Goal: Obtain resource: Download file/media

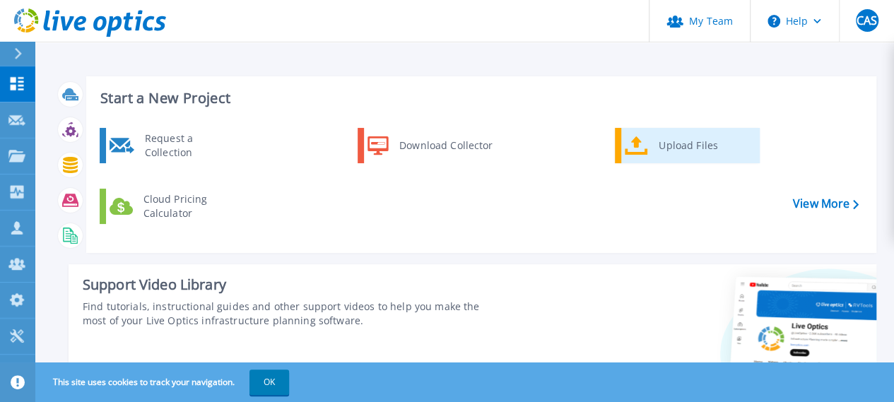
click at [695, 153] on div "Upload Files" at bounding box center [703, 145] width 105 height 28
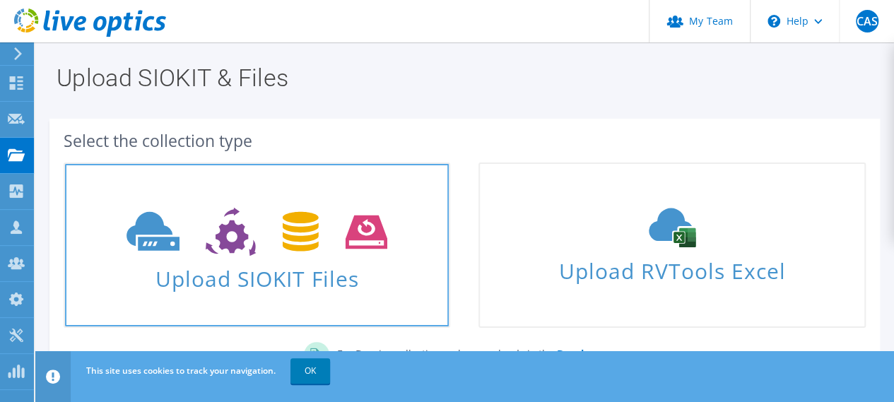
click at [345, 196] on link "Upload SIOKIT Files" at bounding box center [257, 245] width 386 height 165
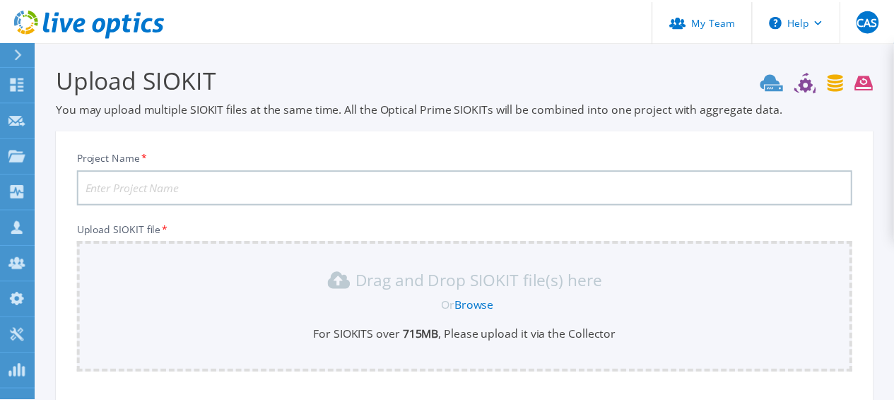
scroll to position [160, 0]
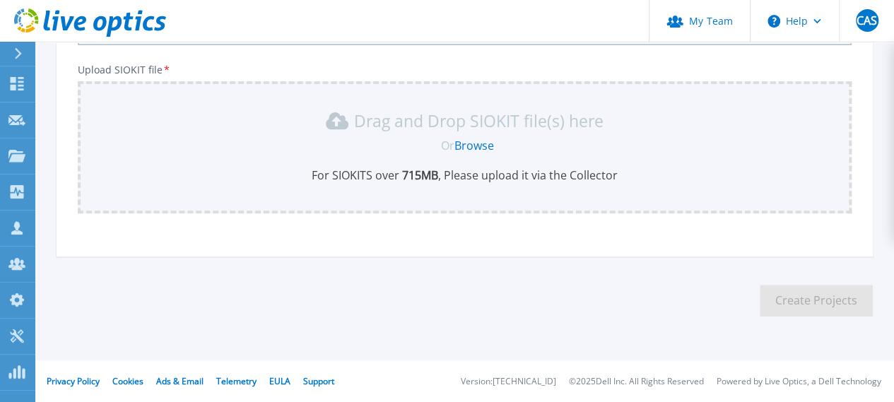
drag, startPoint x: 290, startPoint y: 156, endPoint x: 246, endPoint y: 142, distance: 46.0
click at [246, 142] on div "Or Browse" at bounding box center [467, 146] width 751 height 16
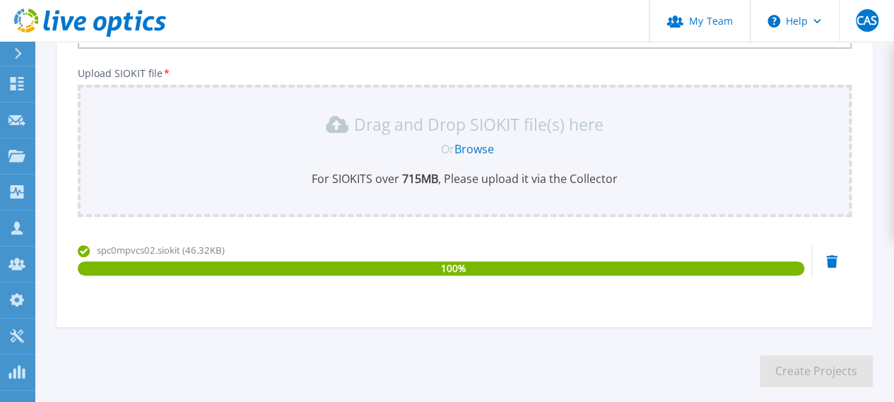
scroll to position [86, 0]
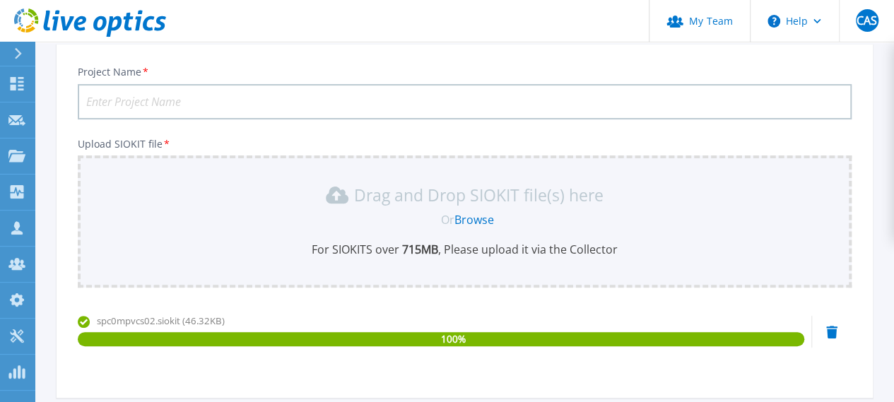
click at [232, 101] on input "Project Name *" at bounding box center [465, 101] width 774 height 35
click at [238, 108] on input "Project Name *" at bounding box center [465, 101] width 774 height 35
paste input "spc0mpvcs02"
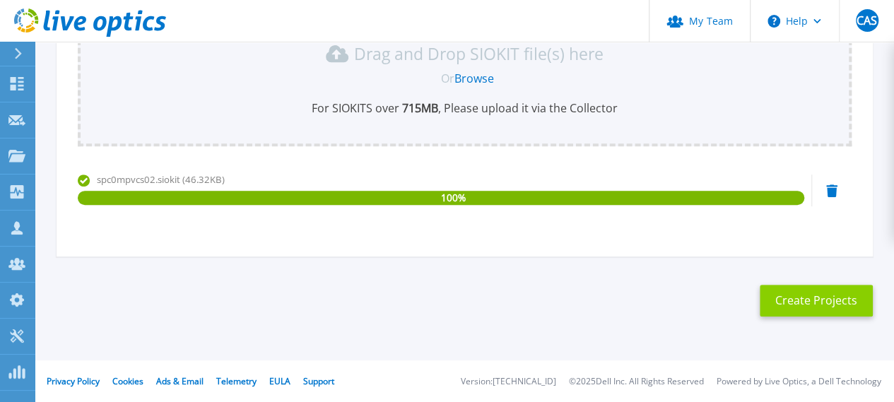
type input "spc0mpvcs02"
click at [838, 295] on button "Create Projects" at bounding box center [816, 301] width 113 height 32
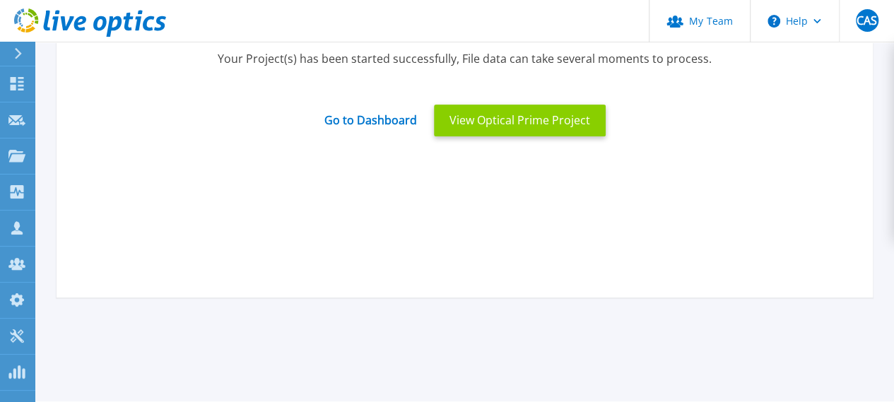
scroll to position [0, 0]
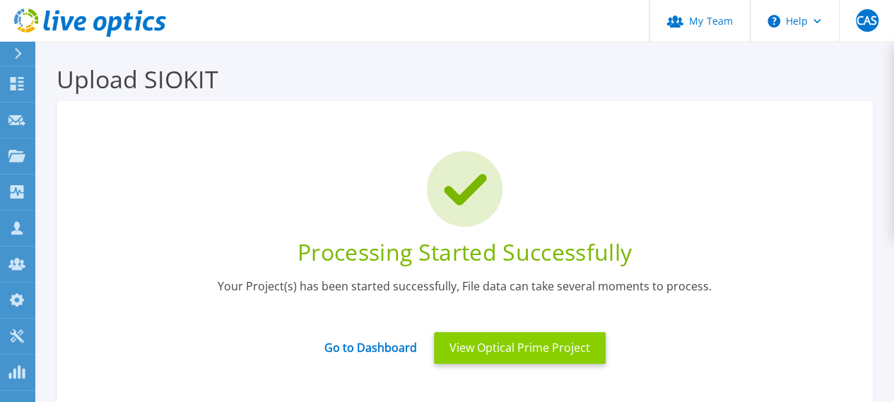
click at [554, 355] on button "View Optical Prime Project" at bounding box center [520, 348] width 172 height 32
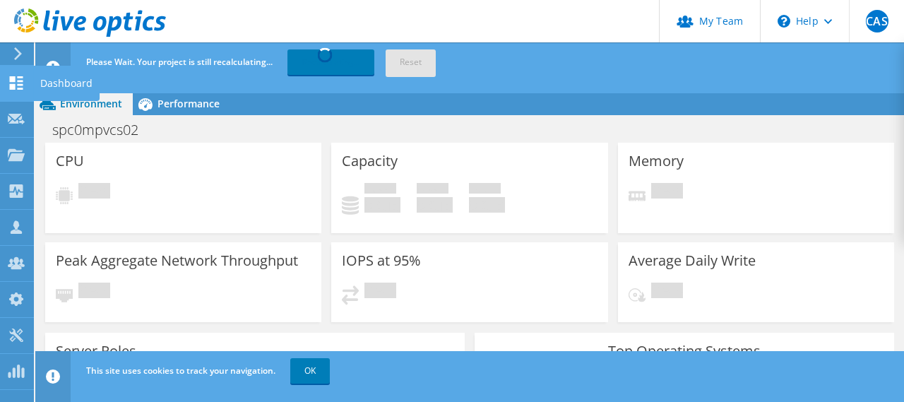
click at [23, 78] on icon at bounding box center [16, 82] width 17 height 13
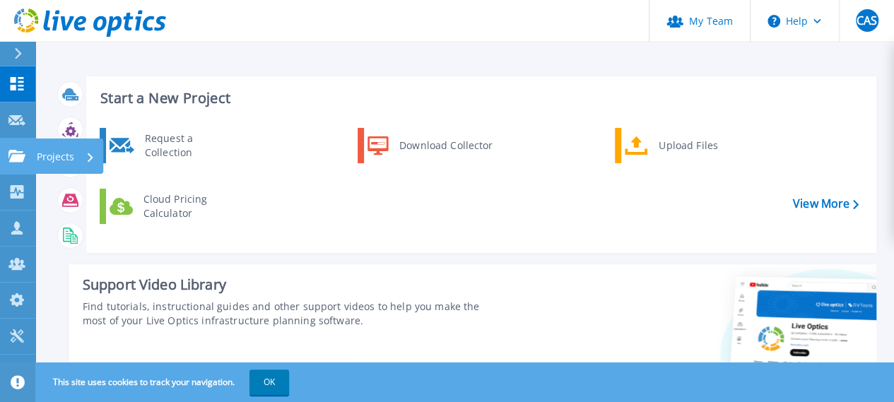
click at [20, 159] on icon at bounding box center [16, 156] width 17 height 12
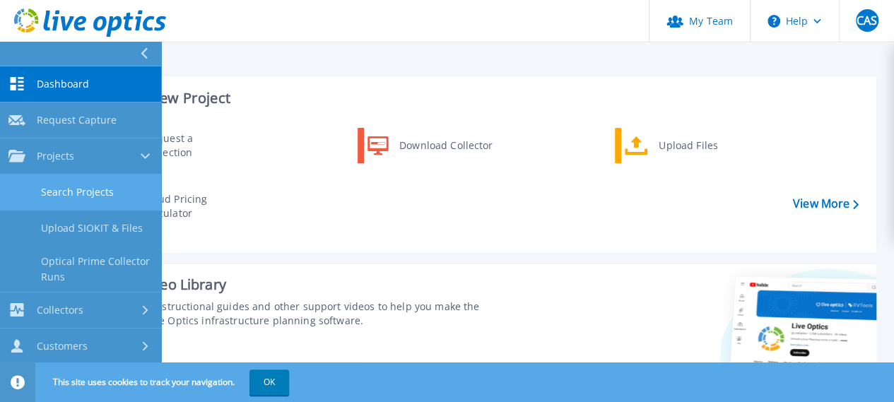
click at [108, 191] on link "Search Projects" at bounding box center [80, 193] width 161 height 36
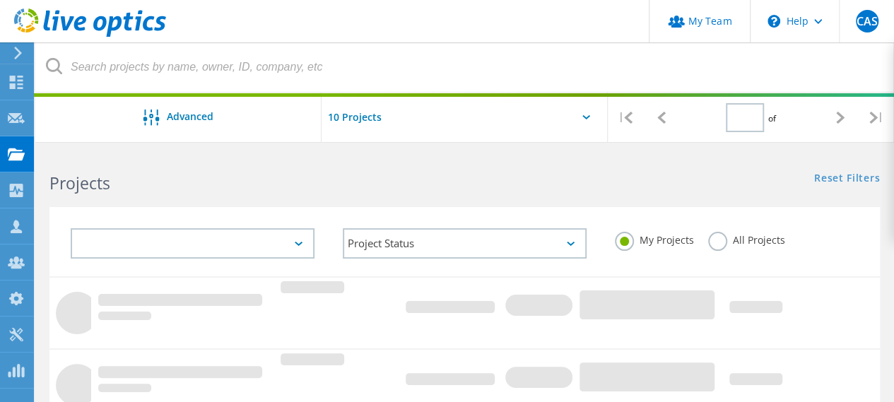
type input "1"
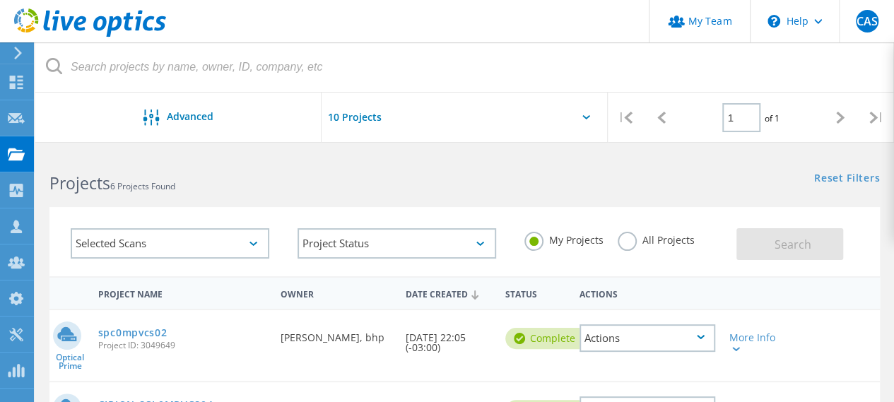
scroll to position [141, 0]
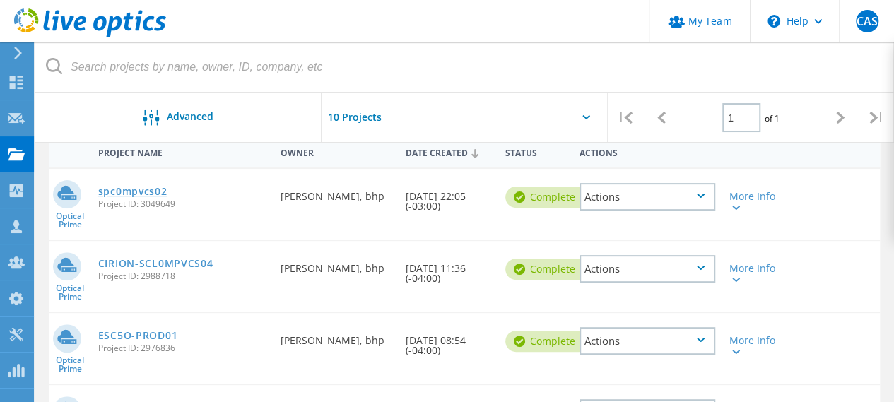
click at [130, 187] on link "spc0mpvcs02" at bounding box center [132, 192] width 69 height 10
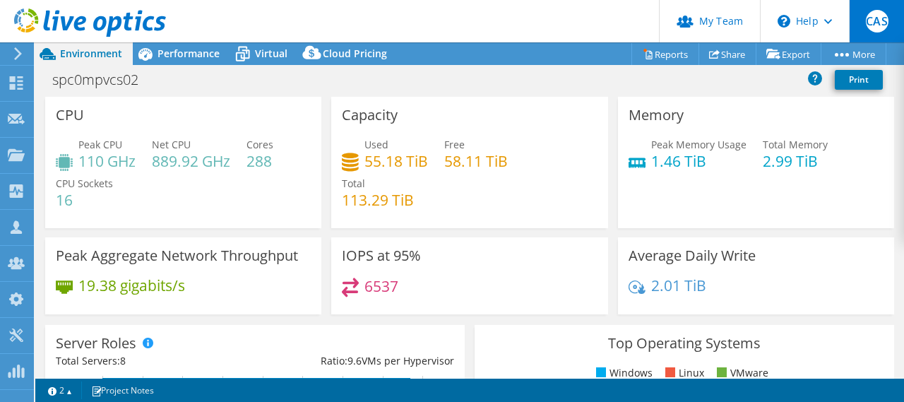
select select "USD"
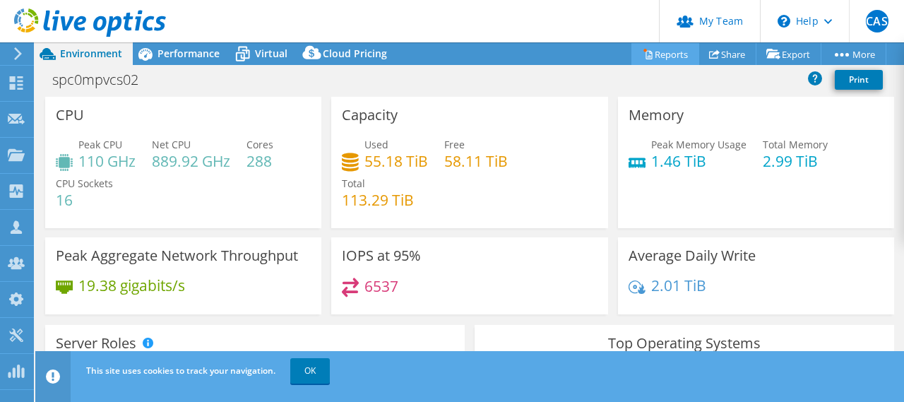
click at [655, 56] on link "Reports" at bounding box center [666, 54] width 68 height 22
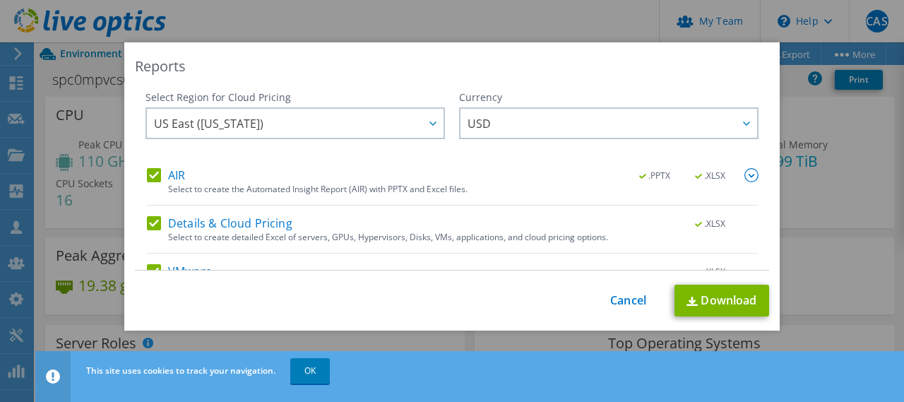
scroll to position [78, 0]
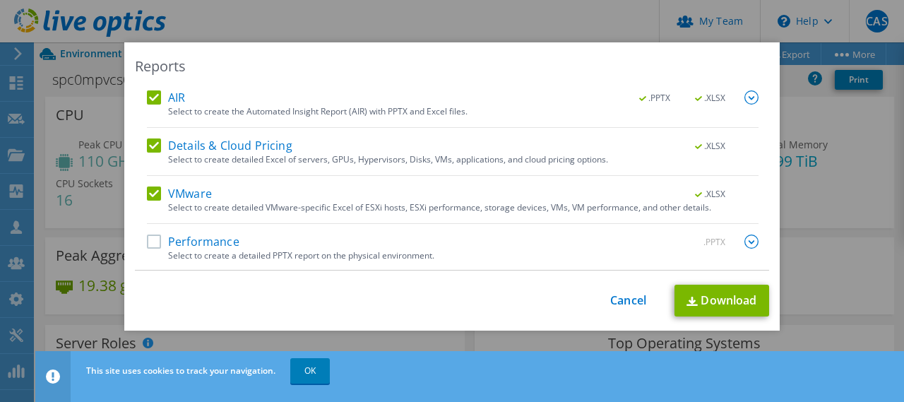
click at [155, 240] on label "Performance" at bounding box center [193, 242] width 93 height 14
click at [0, 0] on input "Performance" at bounding box center [0, 0] width 0 height 0
click at [739, 304] on link "Download" at bounding box center [722, 301] width 95 height 32
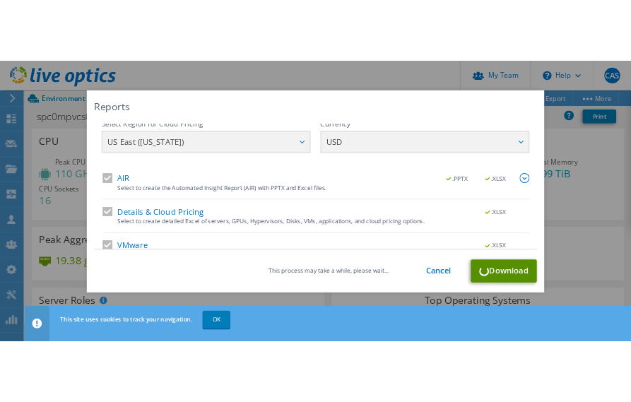
scroll to position [0, 0]
